Goal: Learn about a topic: Learn about a topic

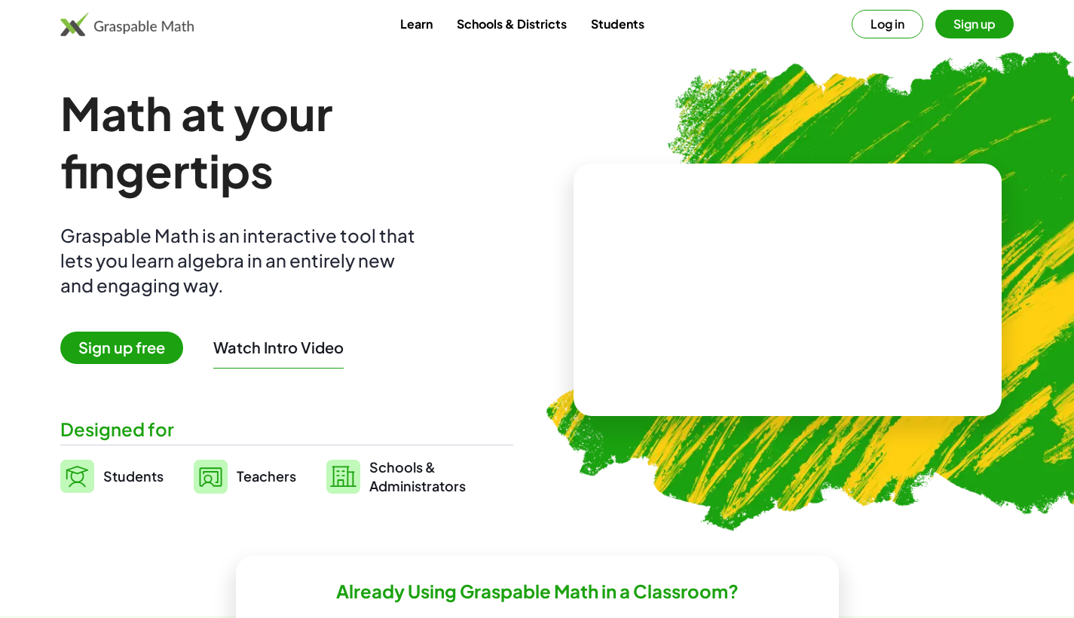
click at [799, 295] on video at bounding box center [788, 290] width 226 height 113
click at [738, 311] on div at bounding box center [785, 275] width 258 height 121
click at [771, 283] on div at bounding box center [791, 275] width 133 height 56
click at [777, 325] on div at bounding box center [785, 275] width 258 height 121
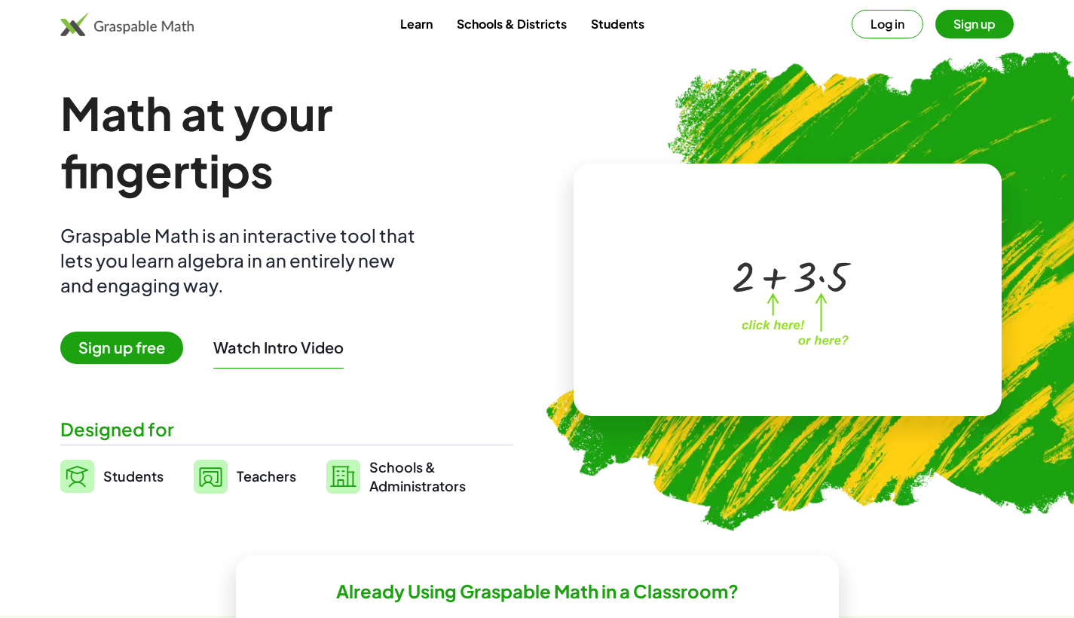
click at [777, 275] on div at bounding box center [791, 275] width 133 height 56
click at [826, 284] on div at bounding box center [791, 275] width 133 height 56
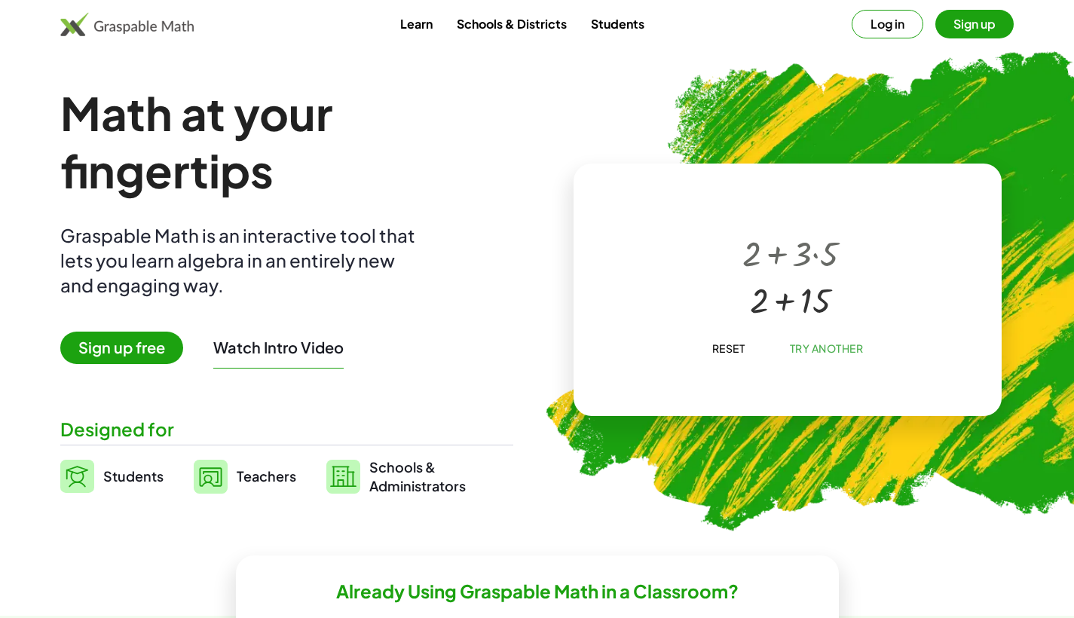
click at [722, 354] on span "Reset" at bounding box center [728, 349] width 33 height 14
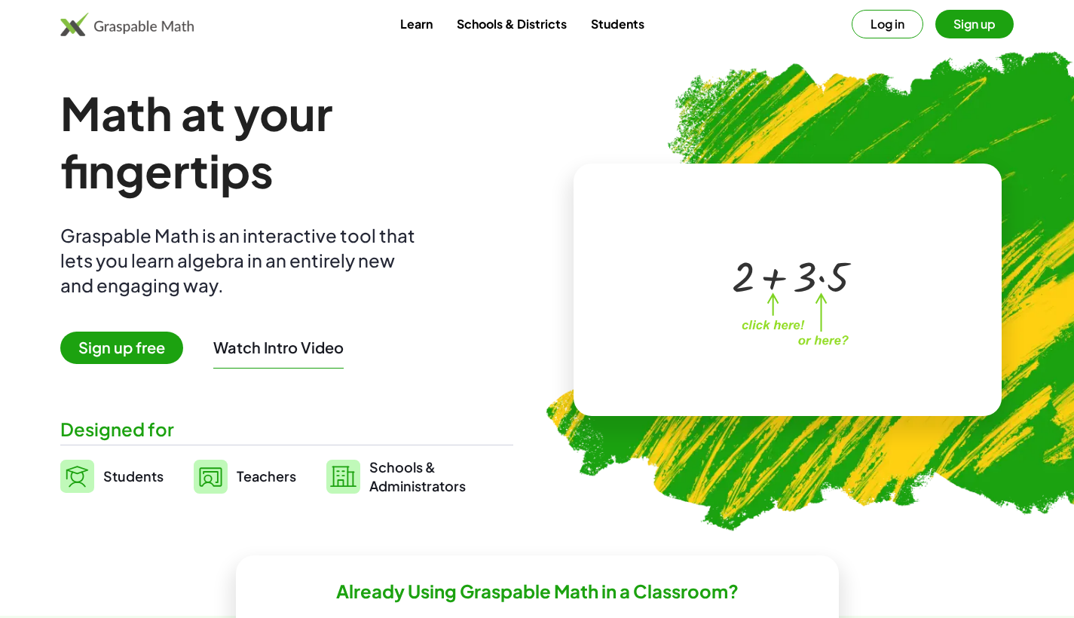
click at [775, 284] on div at bounding box center [791, 275] width 133 height 56
click at [804, 285] on div at bounding box center [791, 275] width 133 height 56
click at [835, 285] on div at bounding box center [791, 275] width 133 height 56
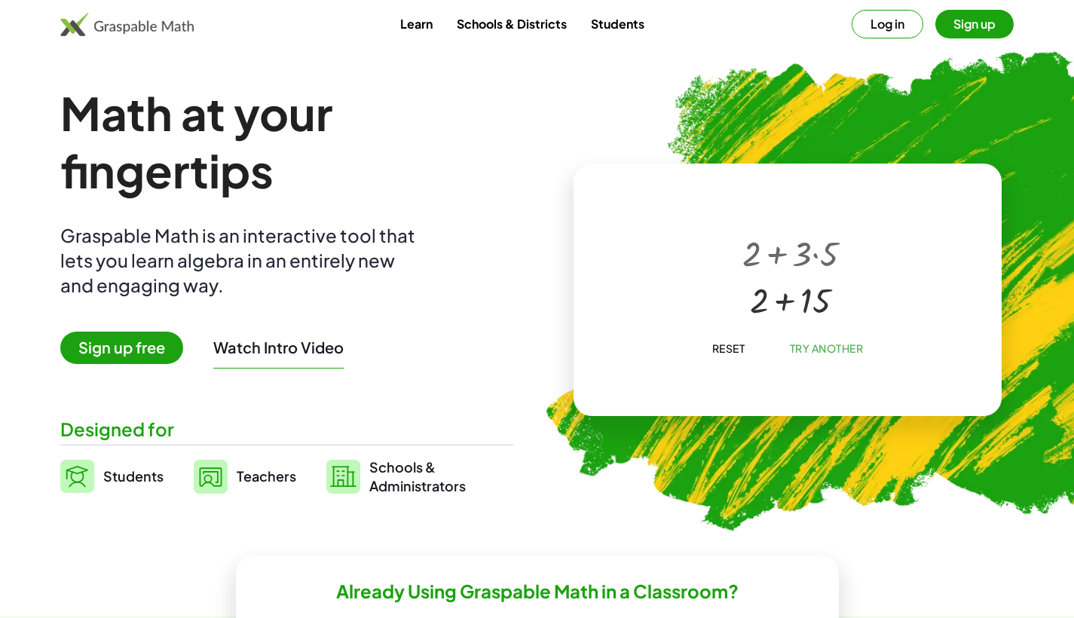
click at [819, 343] on span "Try Another" at bounding box center [826, 349] width 74 height 14
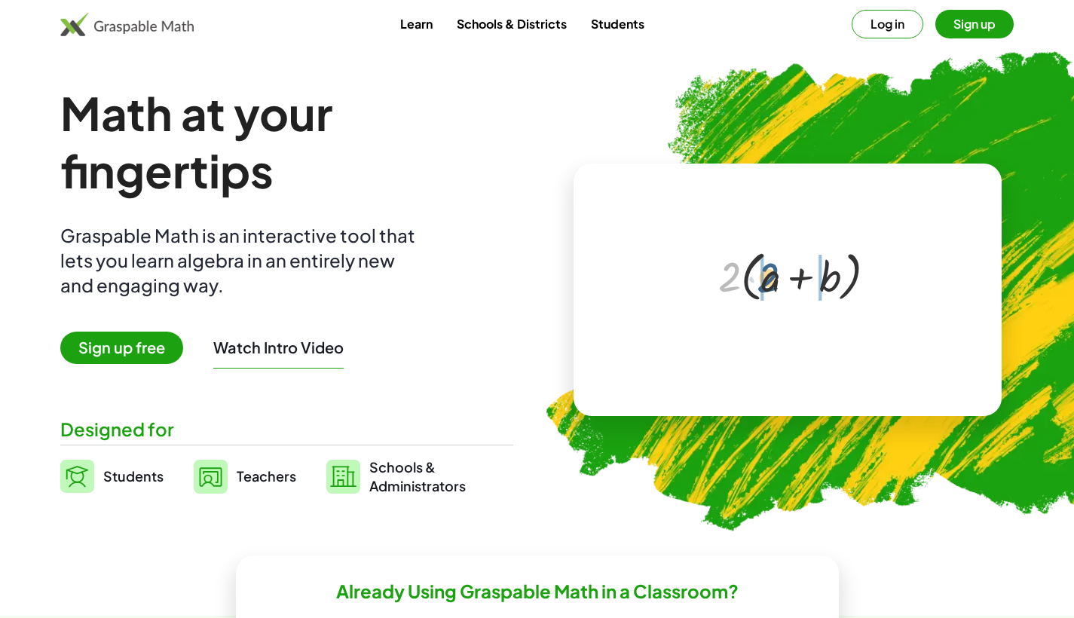
drag, startPoint x: 726, startPoint y: 282, endPoint x: 766, endPoint y: 283, distance: 40.0
click at [766, 283] on div at bounding box center [790, 275] width 159 height 62
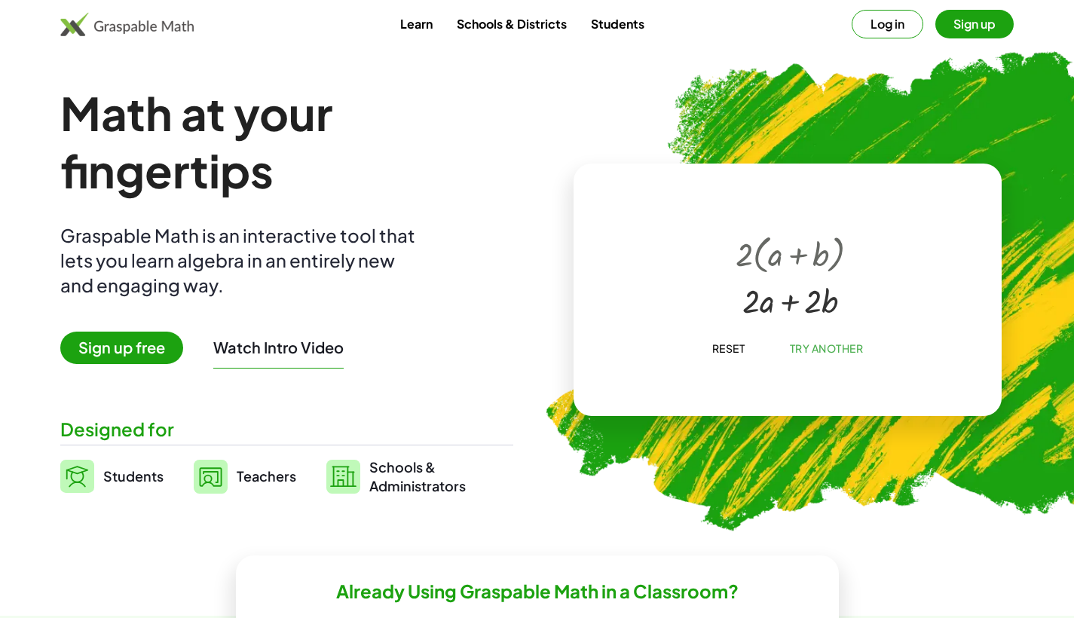
click at [798, 345] on span "Try Another" at bounding box center [826, 349] width 74 height 14
drag, startPoint x: 810, startPoint y: 250, endPoint x: 826, endPoint y: 284, distance: 37.8
click at [826, 284] on div at bounding box center [790, 275] width 89 height 82
drag, startPoint x: 793, startPoint y: 264, endPoint x: 805, endPoint y: 300, distance: 37.9
click at [805, 300] on div at bounding box center [790, 275] width 89 height 82
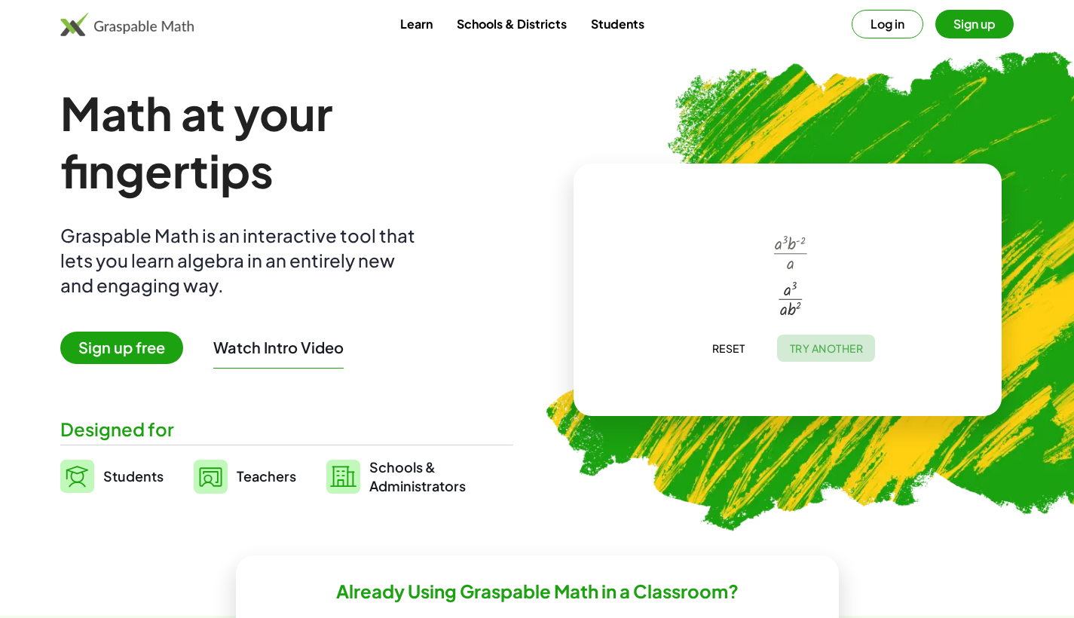
click at [830, 345] on span "Try Another" at bounding box center [826, 349] width 74 height 14
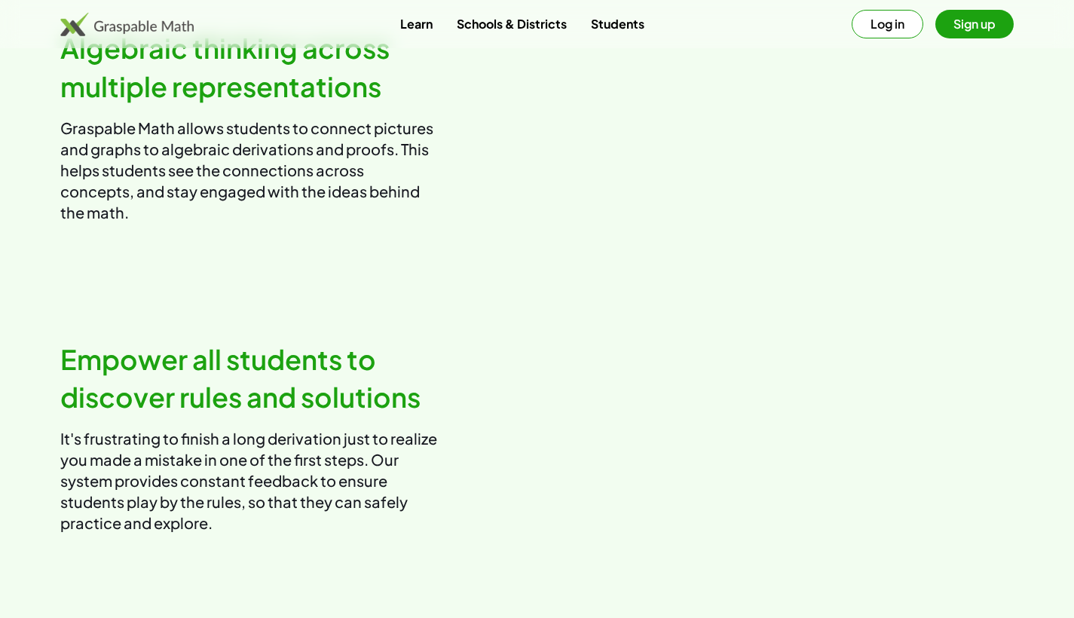
scroll to position [1257, 0]
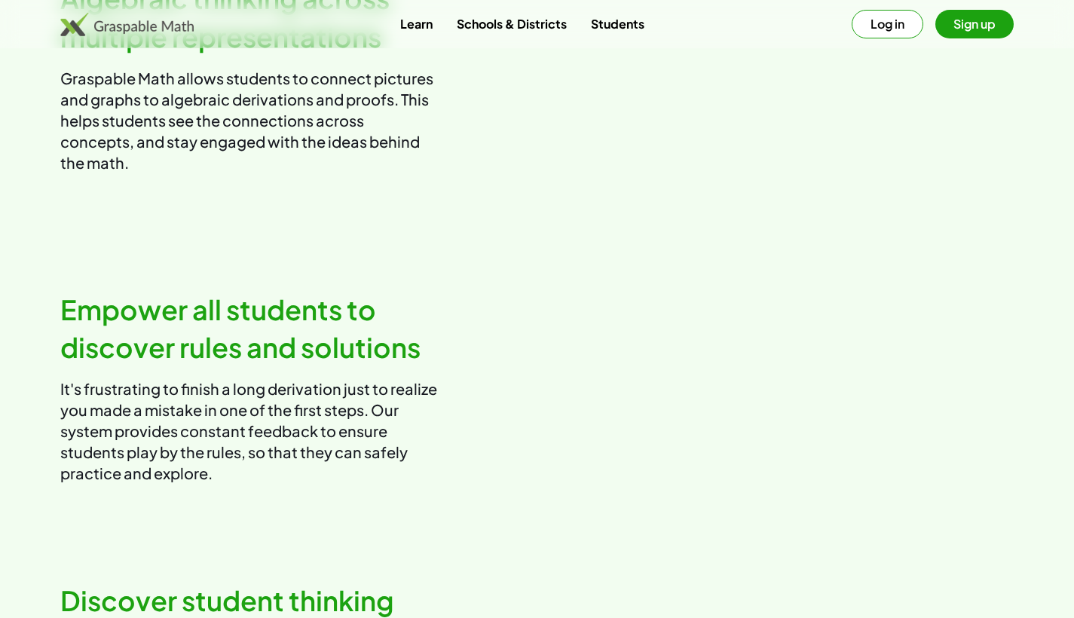
click at [898, 27] on button "Log in" at bounding box center [888, 24] width 72 height 29
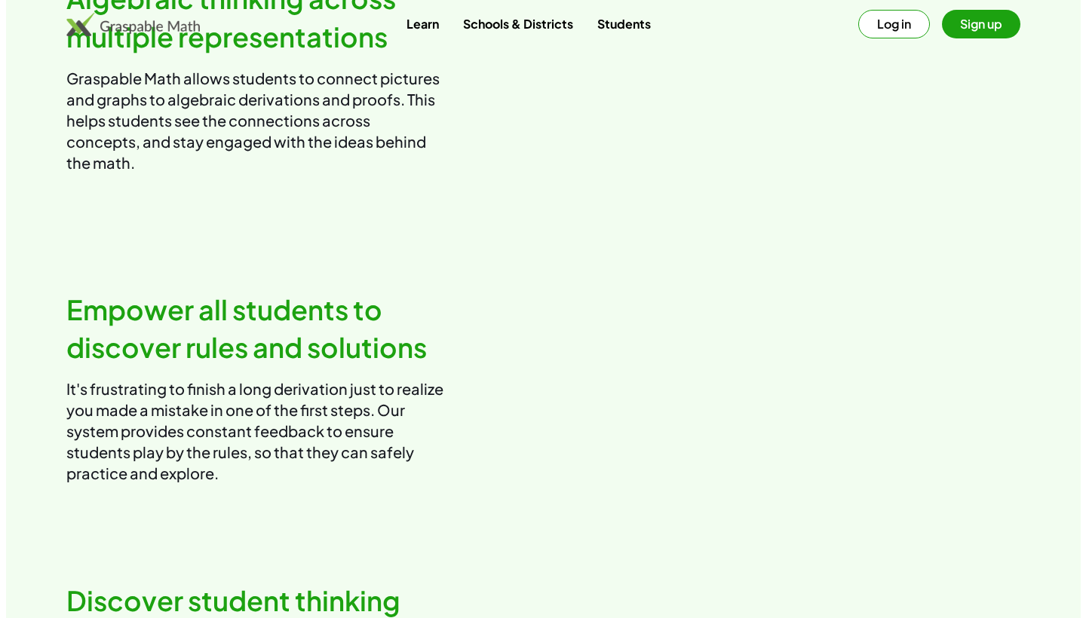
scroll to position [0, 0]
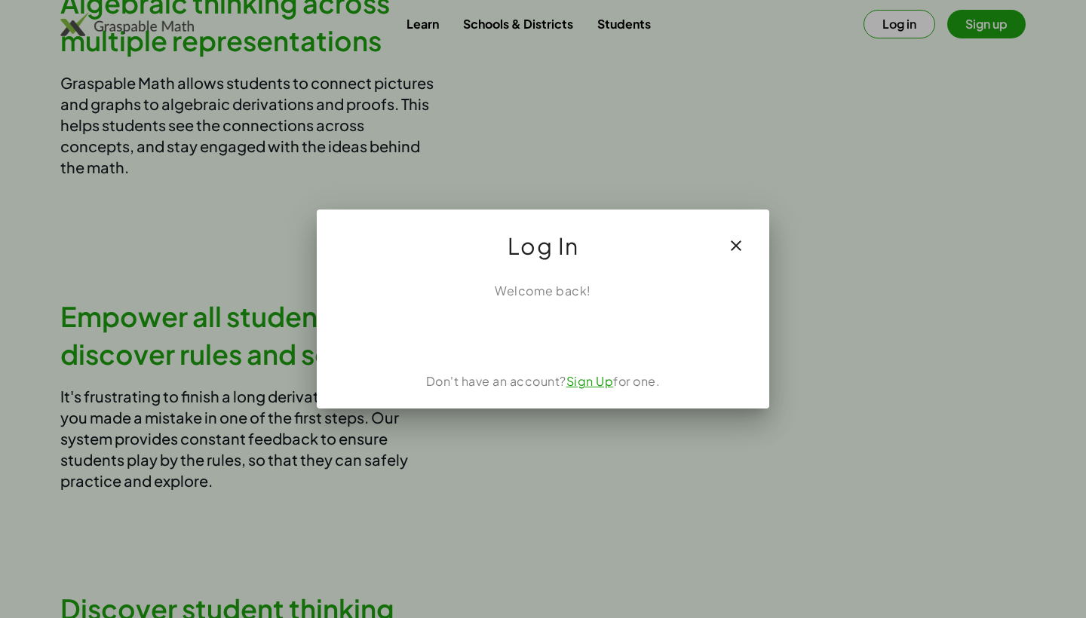
click at [541, 335] on div "Sign in with Google. Opens in new tab" at bounding box center [543, 333] width 139 height 33
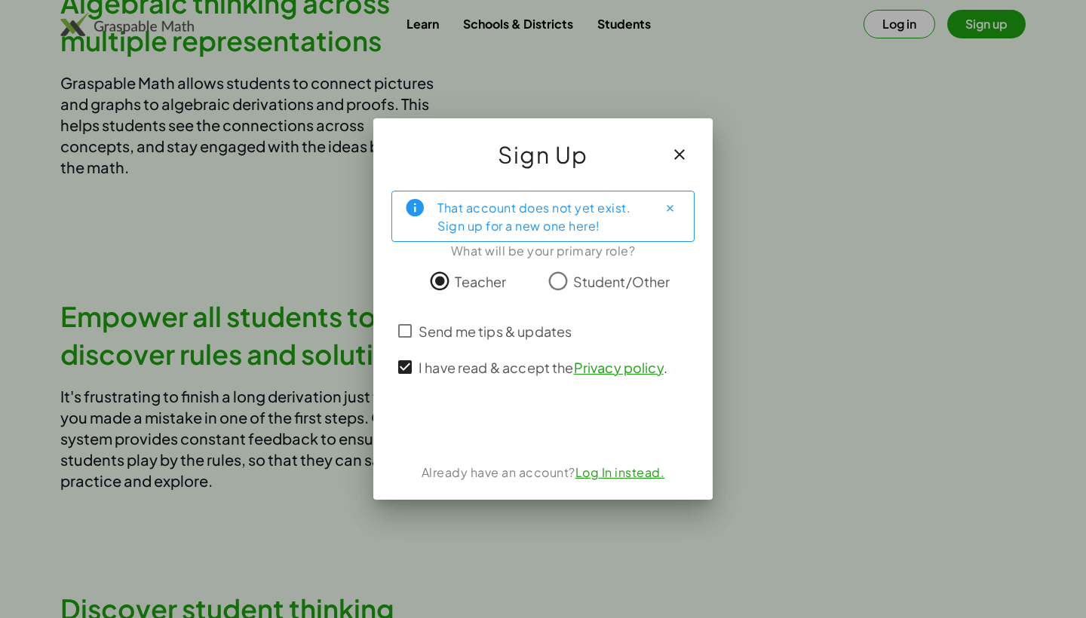
click at [592, 423] on div "Sign in with Google. Opens in new tab" at bounding box center [543, 424] width 158 height 33
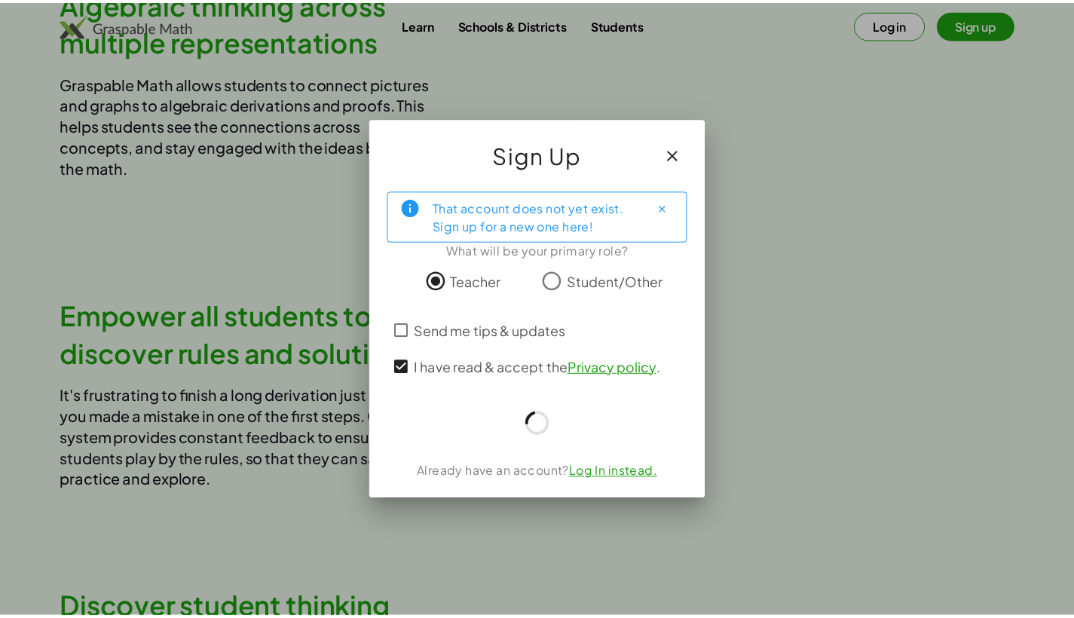
scroll to position [1257, 0]
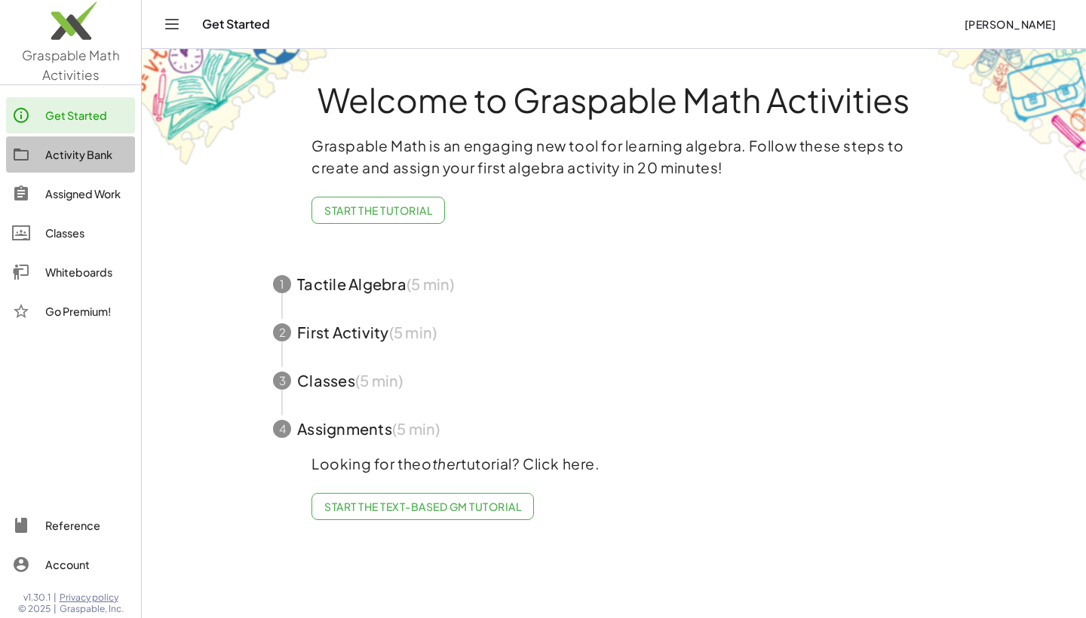
click at [101, 146] on div "Activity Bank" at bounding box center [87, 155] width 84 height 18
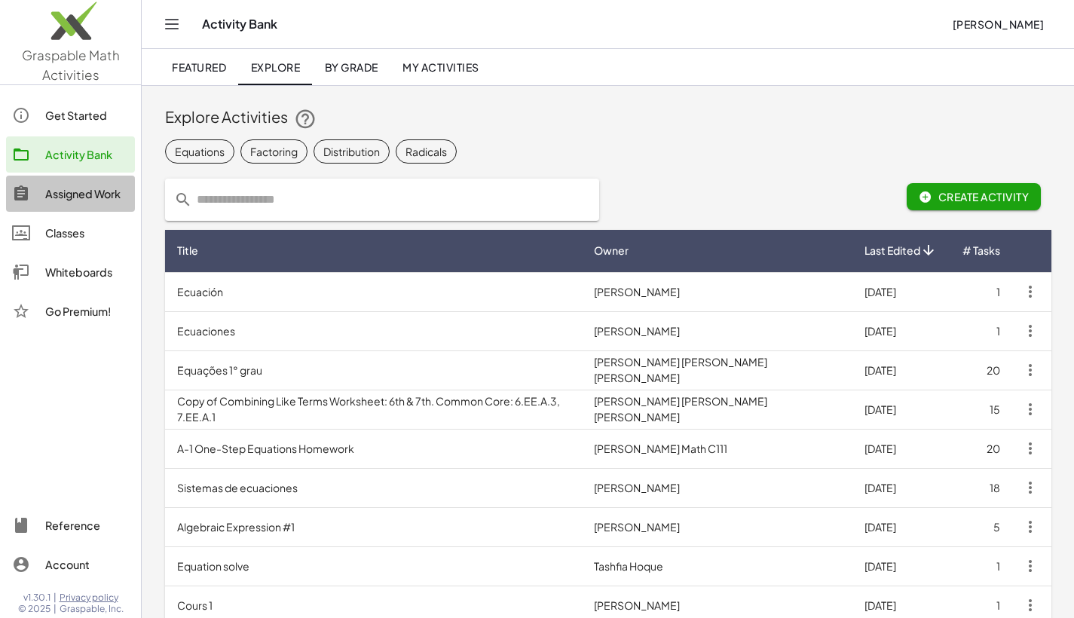
click at [94, 193] on div "Assigned Work" at bounding box center [87, 194] width 84 height 18
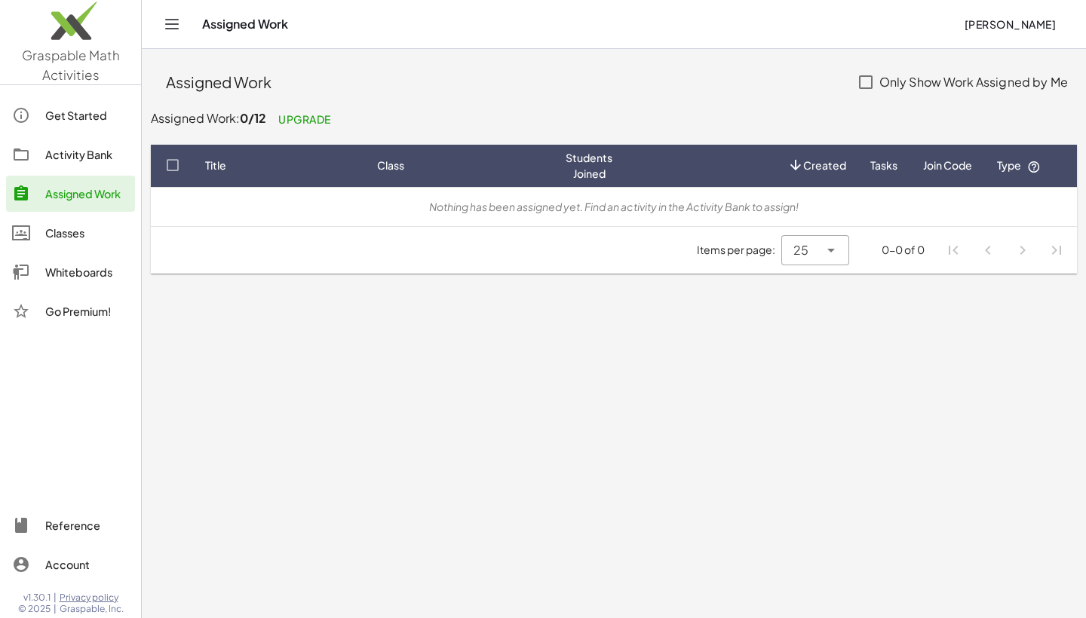
click at [128, 242] on link "Classes" at bounding box center [70, 233] width 129 height 36
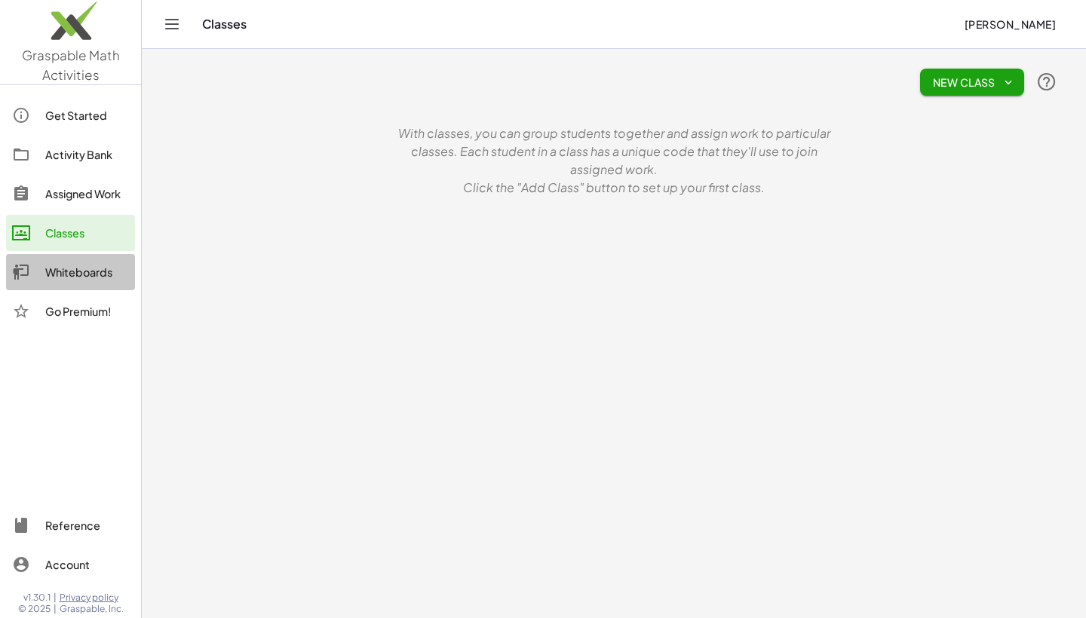
click at [124, 276] on div "Whiteboards" at bounding box center [87, 272] width 84 height 18
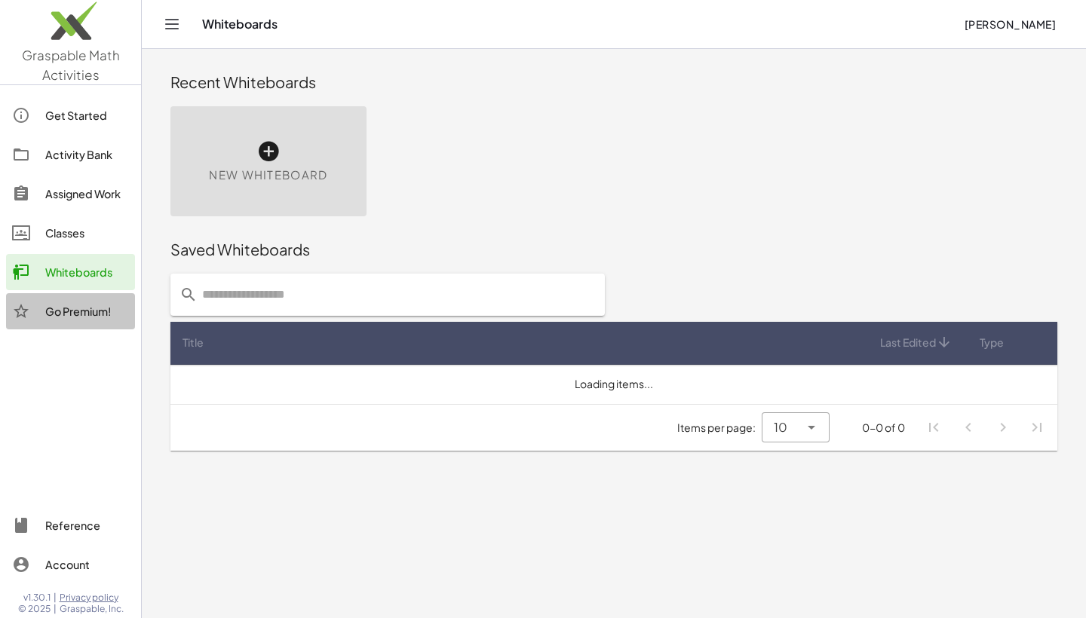
click at [120, 308] on div "Go Premium!" at bounding box center [87, 311] width 84 height 18
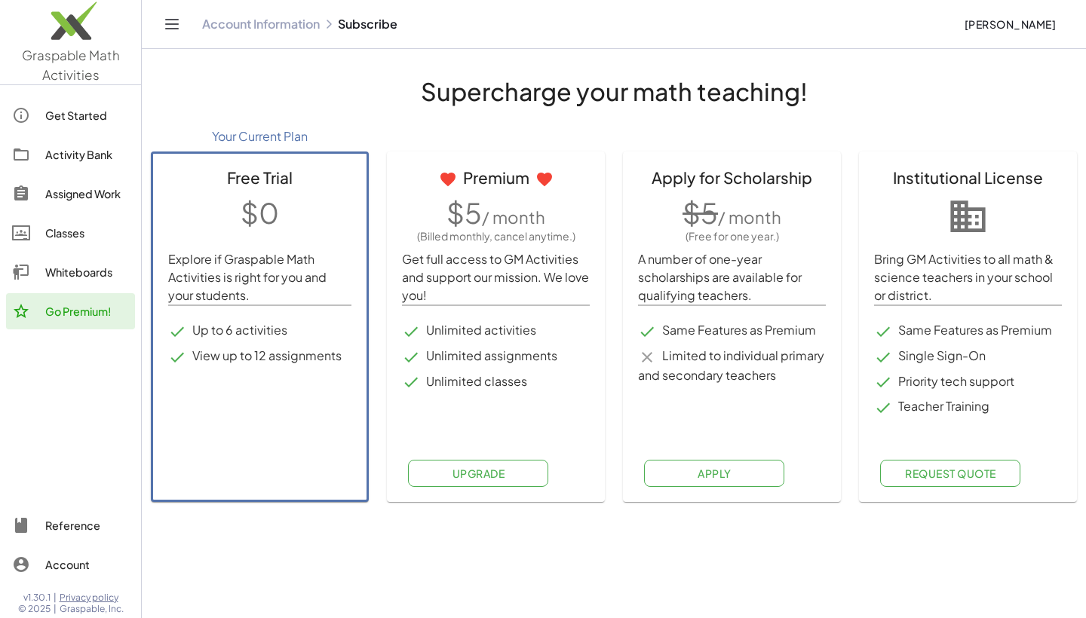
click at [116, 129] on link "Get Started" at bounding box center [70, 115] width 129 height 36
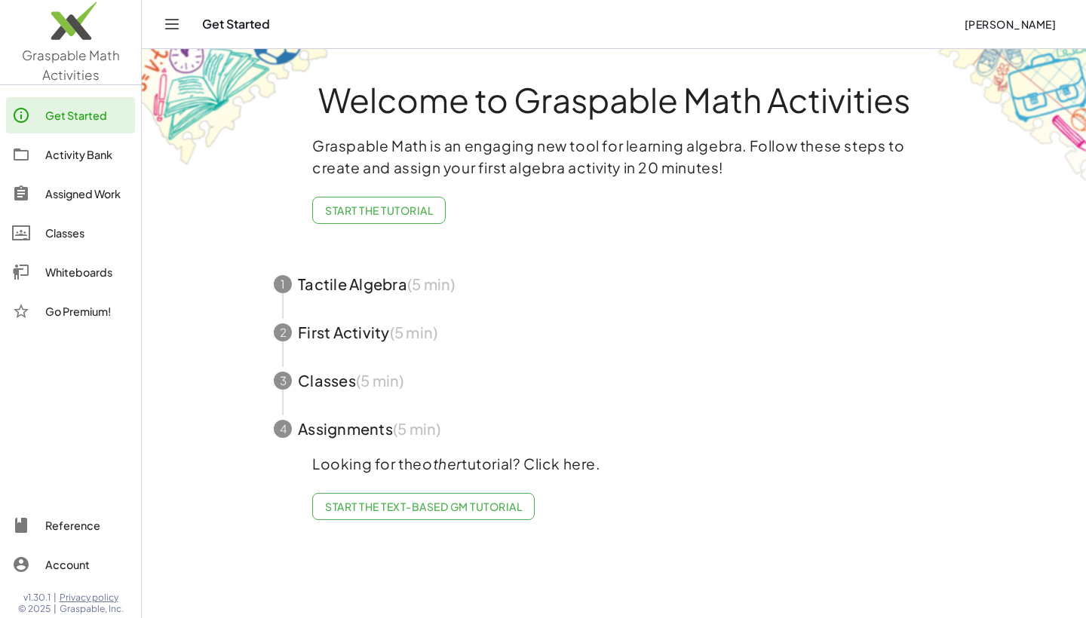
click at [345, 284] on span "button" at bounding box center [614, 284] width 716 height 48
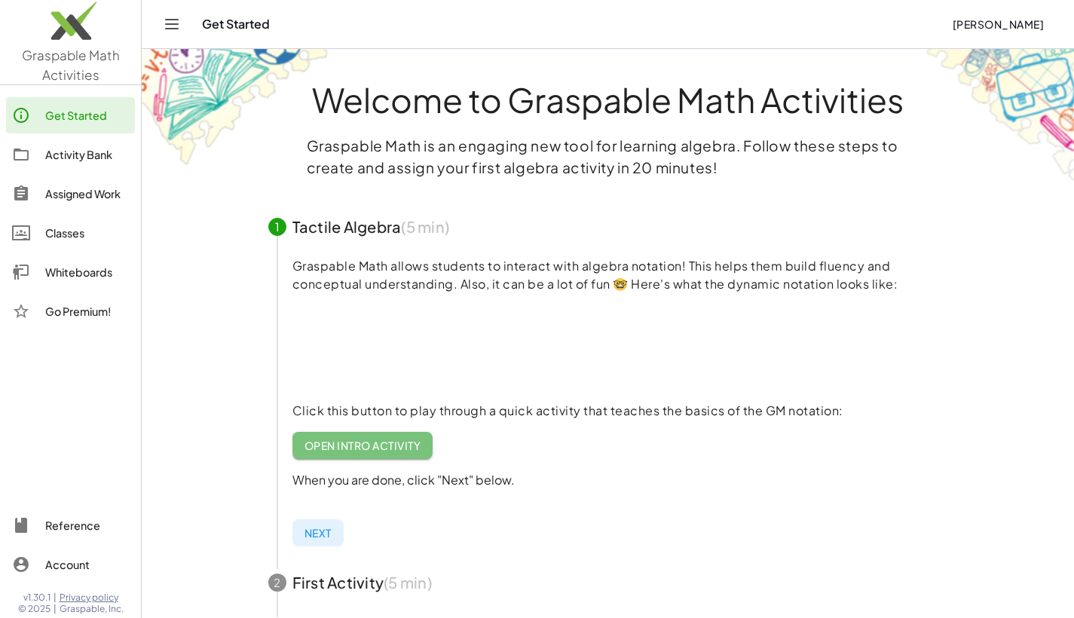
click at [421, 449] on span "Open Intro Activity" at bounding box center [363, 446] width 117 height 14
